Goal: Transaction & Acquisition: Obtain resource

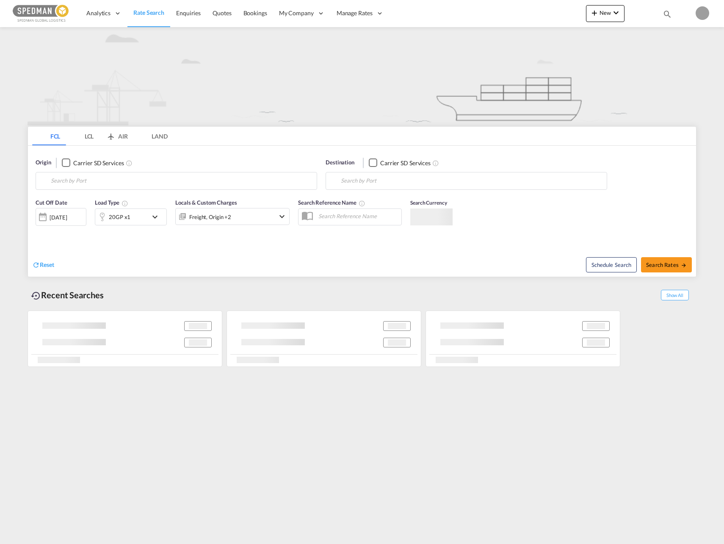
click at [94, 139] on ms-splash-screen at bounding box center [362, 272] width 724 height 544
click at [90, 139] on md-tab-item "LCL" at bounding box center [83, 136] width 34 height 19
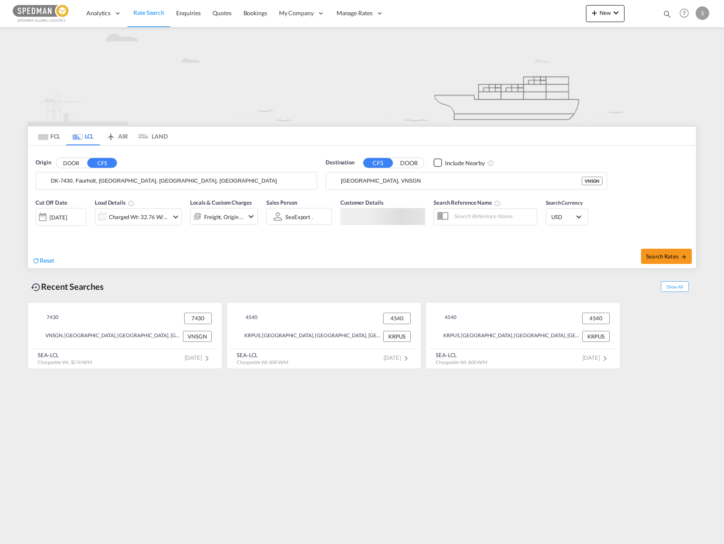
click at [79, 180] on input "DK-7430, Faurholt, Fonnesbæk, Ikast, Isenvad" at bounding box center [182, 180] width 262 height 13
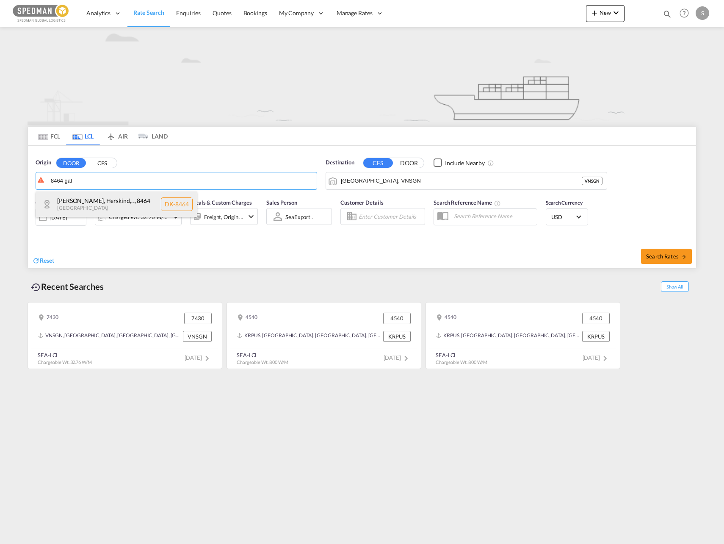
click at [86, 205] on div "Galten, Herskind,... , 8464 Denmark DK-8464" at bounding box center [116, 203] width 161 height 25
type input "DK-8464, Galten, Herskind, Hoerslev, Hoever, Låsby, Lillering, Sjelle, Skivholm…"
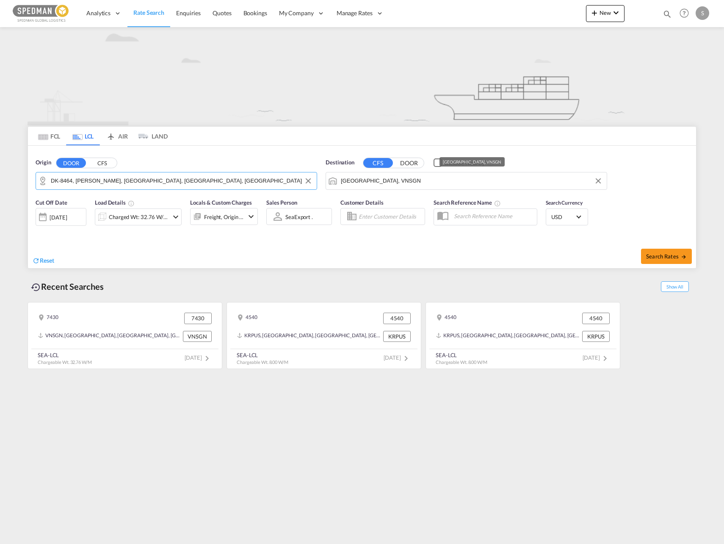
click at [438, 177] on input "Ho Chi Minh City, VNSGN" at bounding box center [472, 180] width 262 height 13
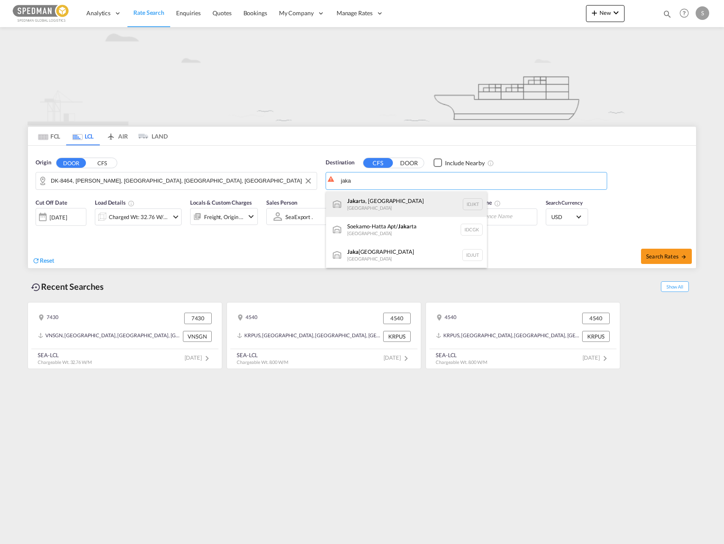
click at [393, 197] on div "Jaka rta, Java Indonesia IDJKT" at bounding box center [406, 203] width 161 height 25
type input "Jakarta, Java, IDJKT"
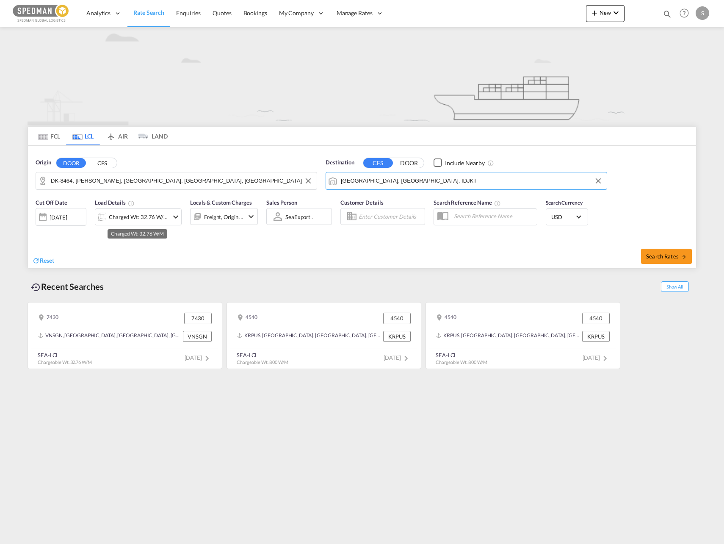
click at [163, 212] on div "Charged Wt: 32.76 W/M" at bounding box center [139, 217] width 60 height 12
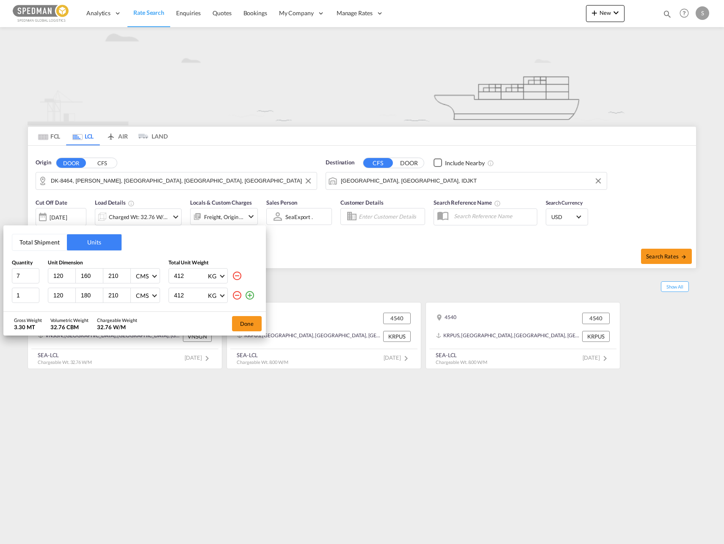
click at [240, 294] on md-icon "icon-minus-circle-outline" at bounding box center [237, 295] width 10 height 10
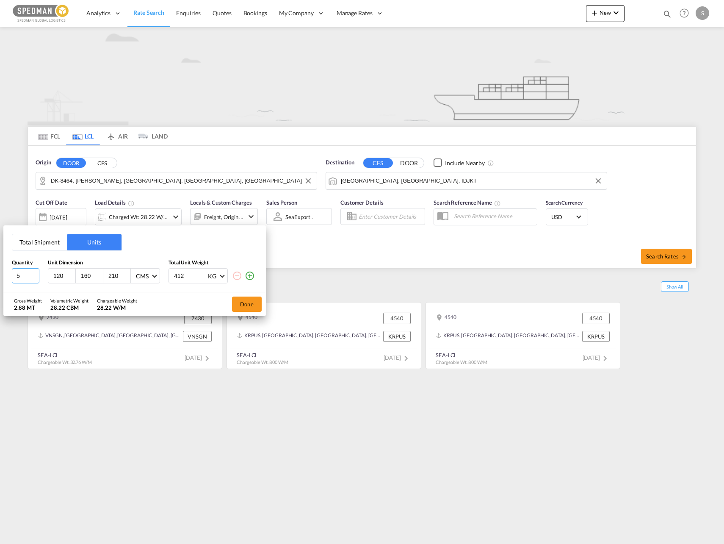
drag, startPoint x: 37, startPoint y: 277, endPoint x: -19, endPoint y: 277, distance: 56.3
click at [12, 277] on input "5" at bounding box center [26, 275] width 28 height 15
click at [37, 278] on input "4" at bounding box center [26, 275] width 28 height 15
type input "3"
click at [34, 278] on input "3" at bounding box center [26, 275] width 28 height 15
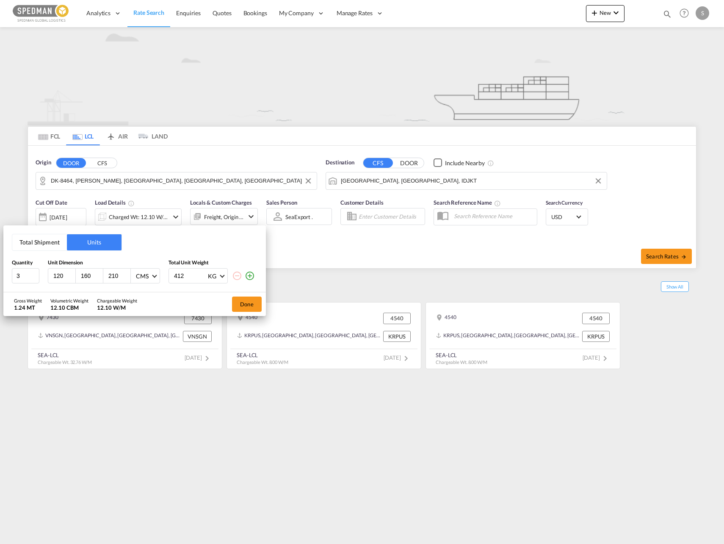
drag, startPoint x: 65, startPoint y: 275, endPoint x: 43, endPoint y: 275, distance: 22.0
click at [43, 275] on div "3 120 160 210 CMS CMS Inches 412 KG KG LB" at bounding box center [135, 275] width 246 height 15
type input "120"
type input "80"
type input "100"
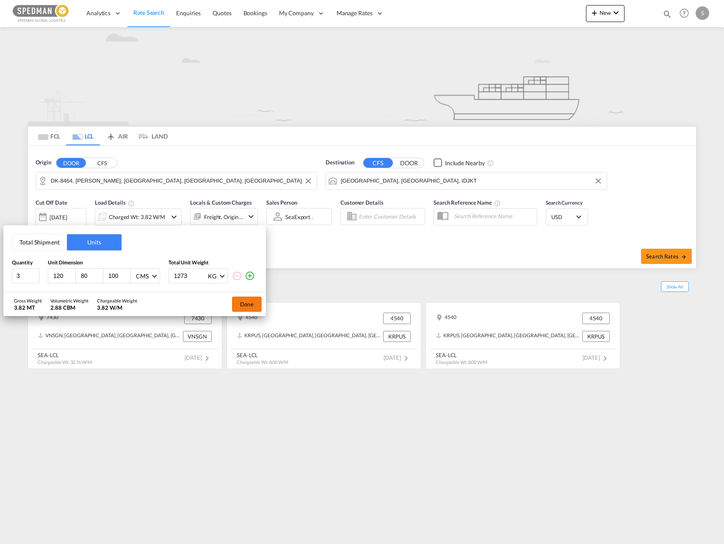
type input "1273"
click at [239, 302] on button "Done" at bounding box center [247, 303] width 30 height 15
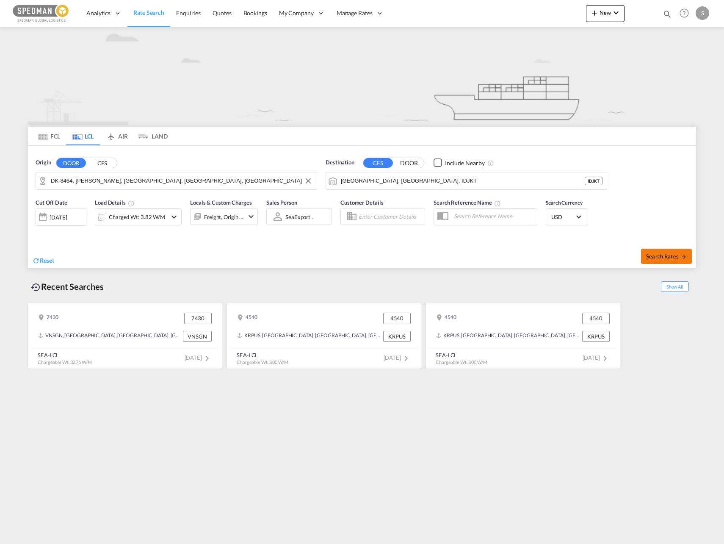
click at [661, 254] on span "Search Rates" at bounding box center [666, 256] width 41 height 7
type input "8464 to IDJKT / 8 Oct 2025"
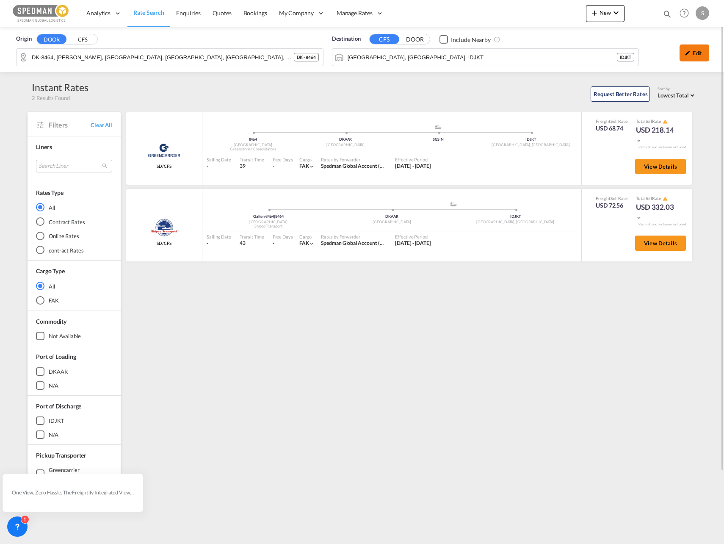
click at [706, 50] on div "Edit" at bounding box center [695, 52] width 30 height 17
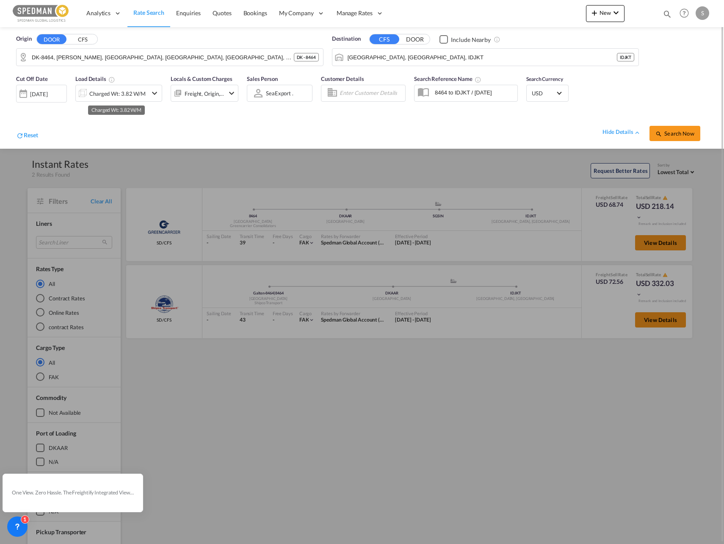
click at [100, 97] on div "Charged Wt: 3.82 W/M" at bounding box center [117, 94] width 56 height 12
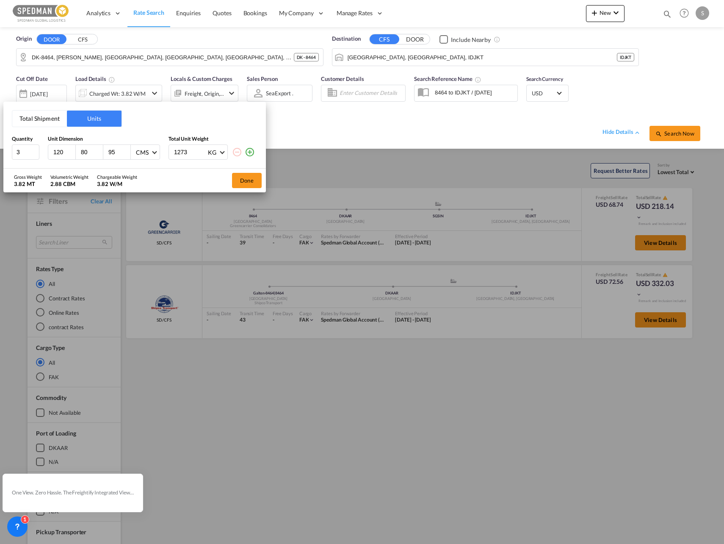
click at [124, 153] on input "95" at bounding box center [119, 152] width 23 height 8
click at [124, 153] on input "94" at bounding box center [119, 152] width 23 height 8
type input "93"
click at [124, 153] on input "93" at bounding box center [119, 152] width 23 height 8
drag, startPoint x: 194, startPoint y: 155, endPoint x: 152, endPoint y: 154, distance: 41.5
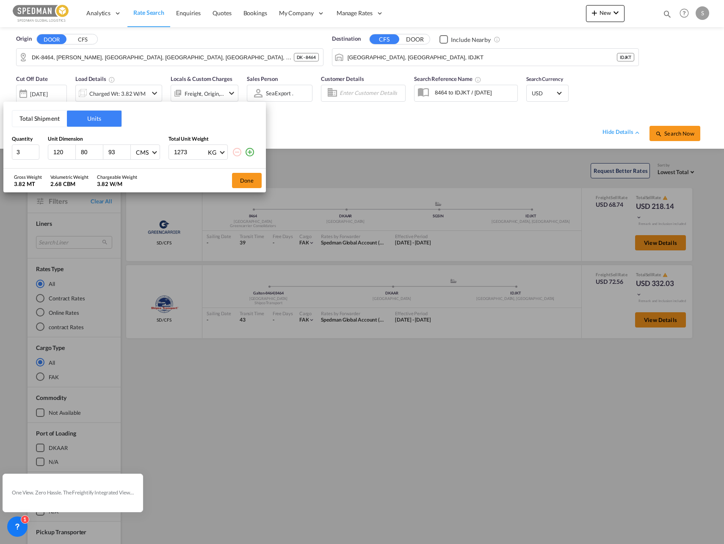
click at [152, 154] on div "3 120 80 93 CMS CMS Inches 1273 KG KG LB" at bounding box center [135, 151] width 246 height 15
